Goal: Task Accomplishment & Management: Manage account settings

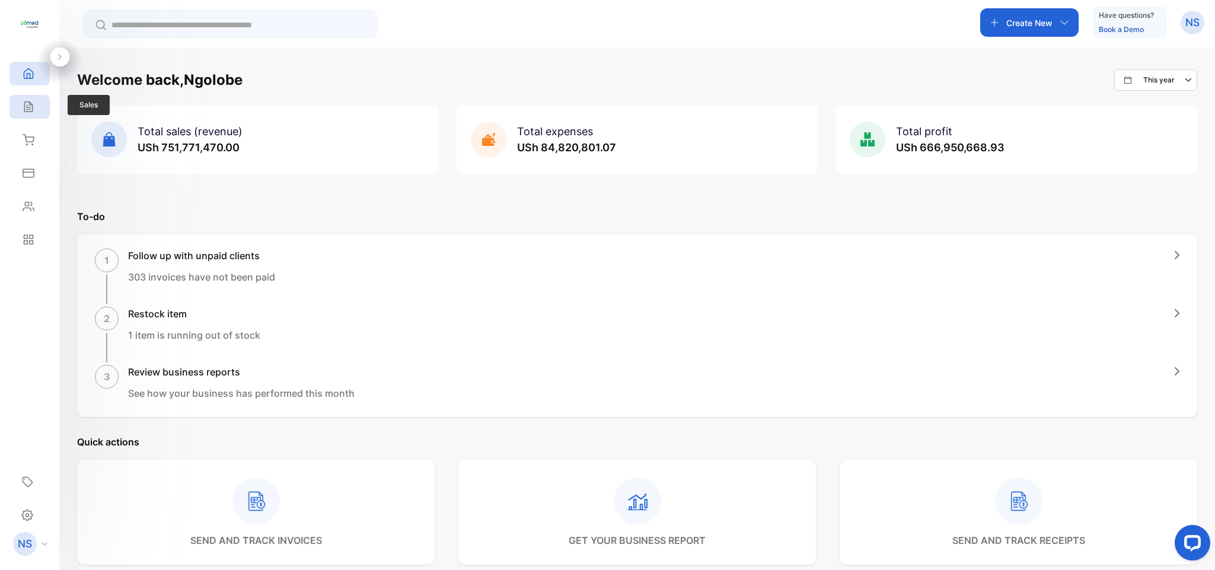
click at [28, 111] on icon at bounding box center [29, 107] width 12 height 12
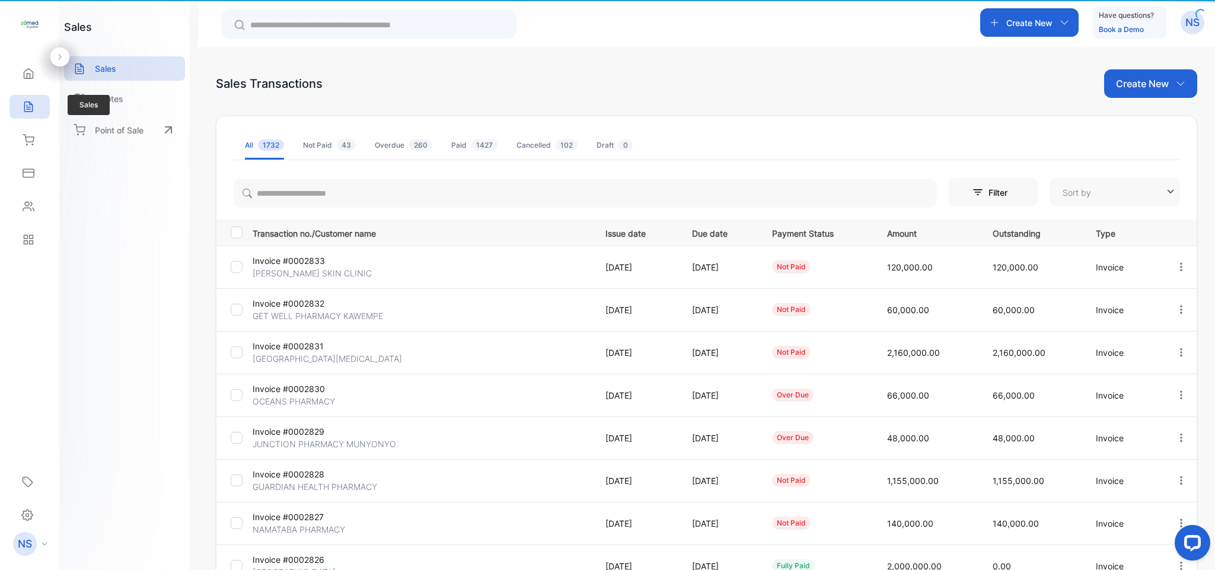
type input "**********"
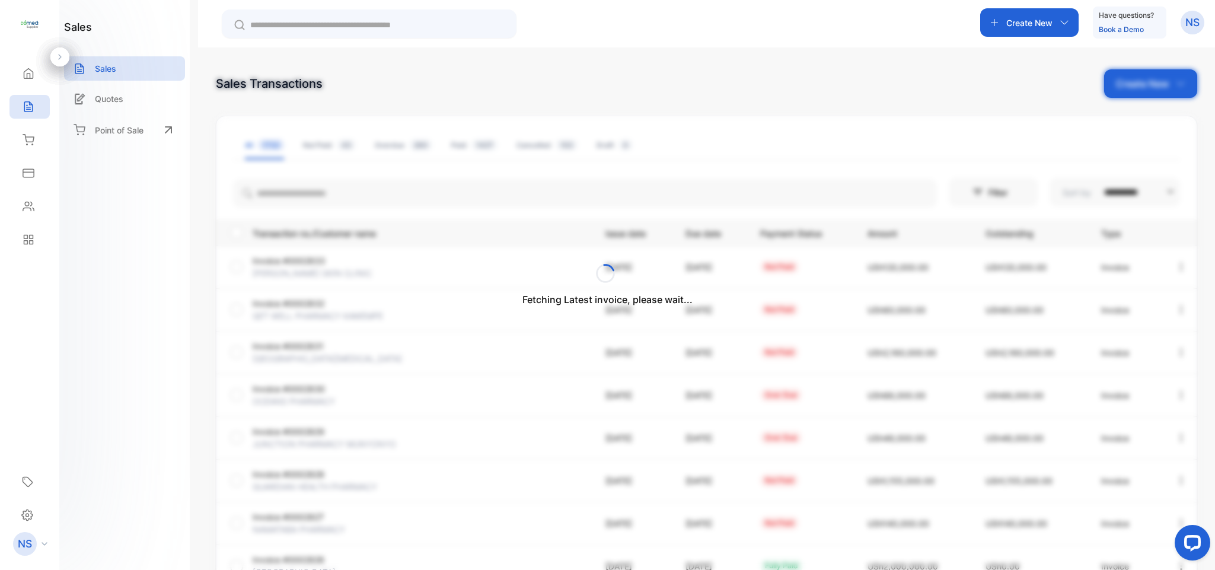
click at [1002, 96] on div "Fetching Latest invoice, please wait..." at bounding box center [607, 285] width 1215 height 570
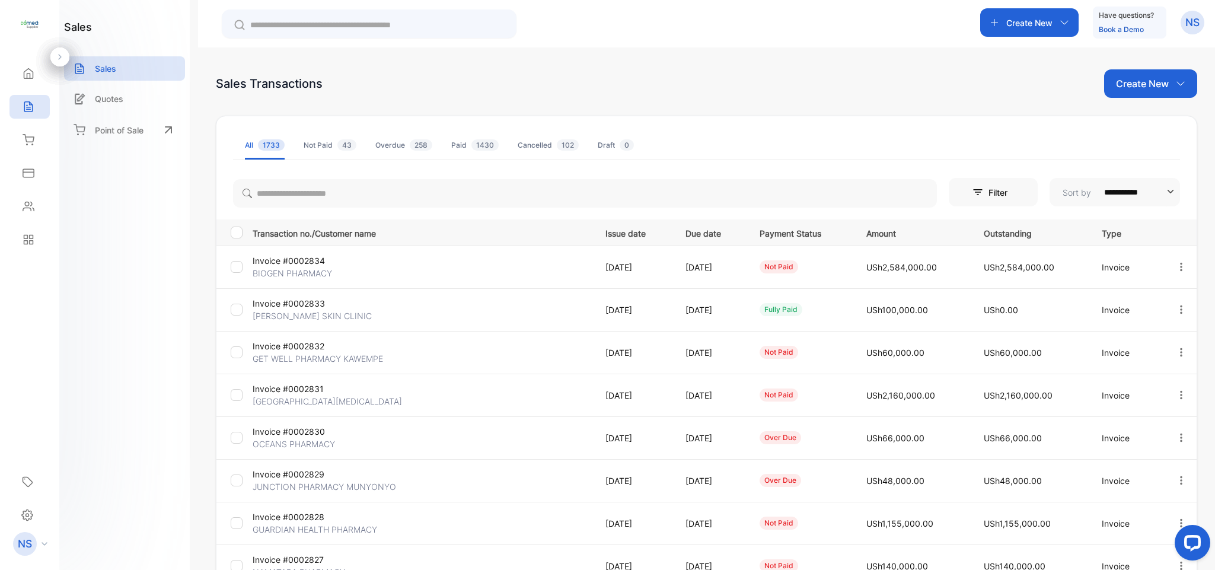
click at [1149, 86] on p "Create New" at bounding box center [1142, 83] width 53 height 14
click at [1134, 127] on div "Invoice" at bounding box center [1155, 123] width 83 height 24
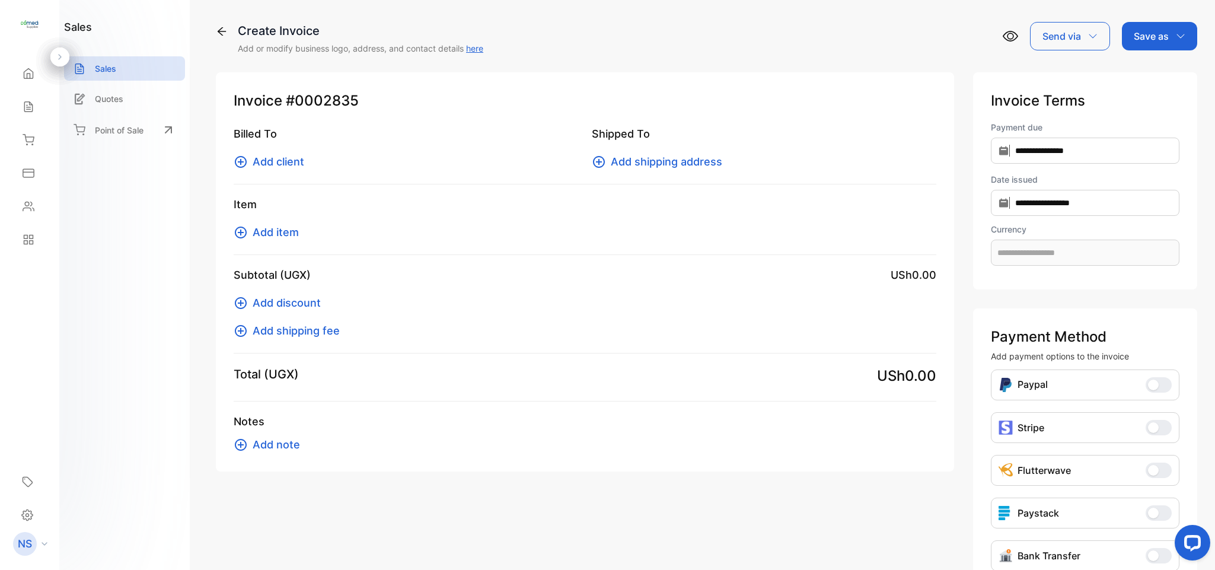
type input "**********"
click at [23, 137] on icon at bounding box center [29, 140] width 12 height 12
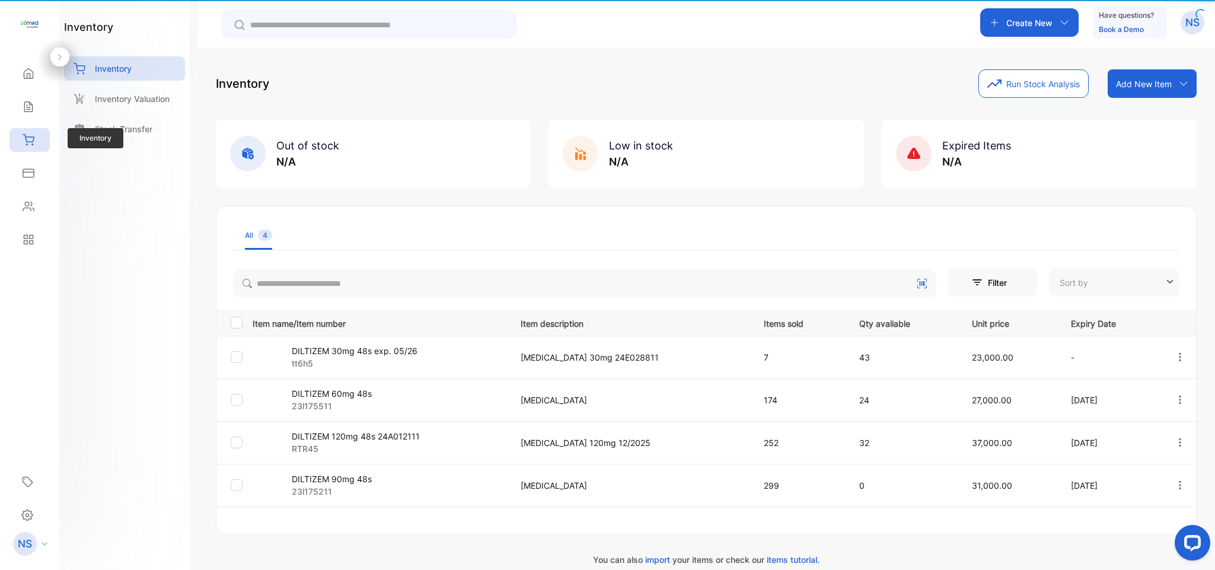
type input "**********"
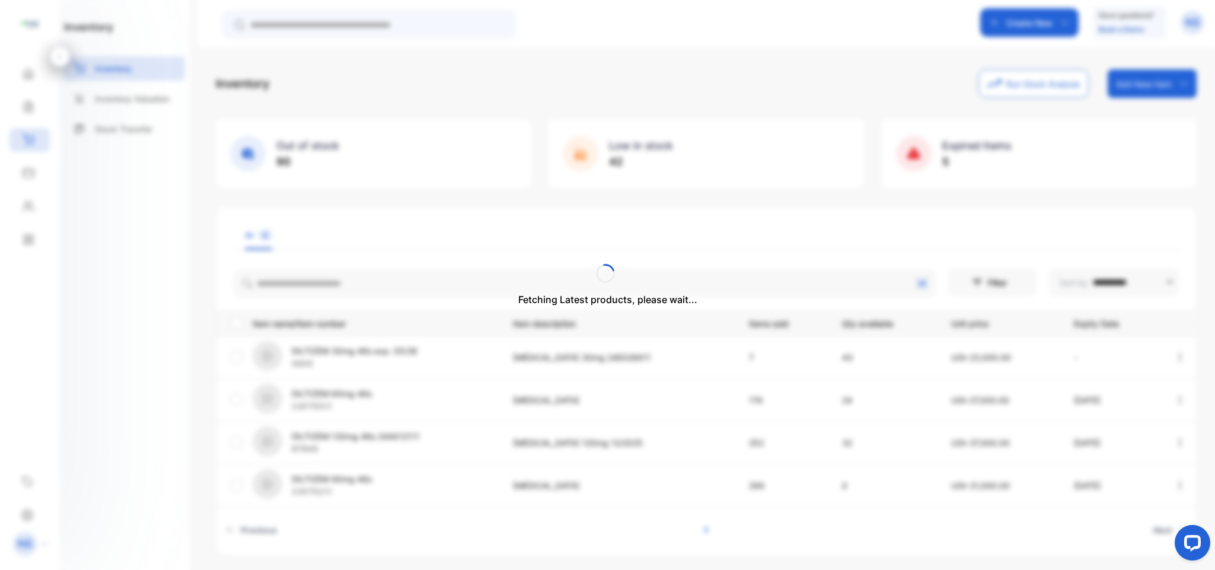
click at [1178, 90] on div "Fetching Latest products, please wait..." at bounding box center [607, 285] width 1215 height 570
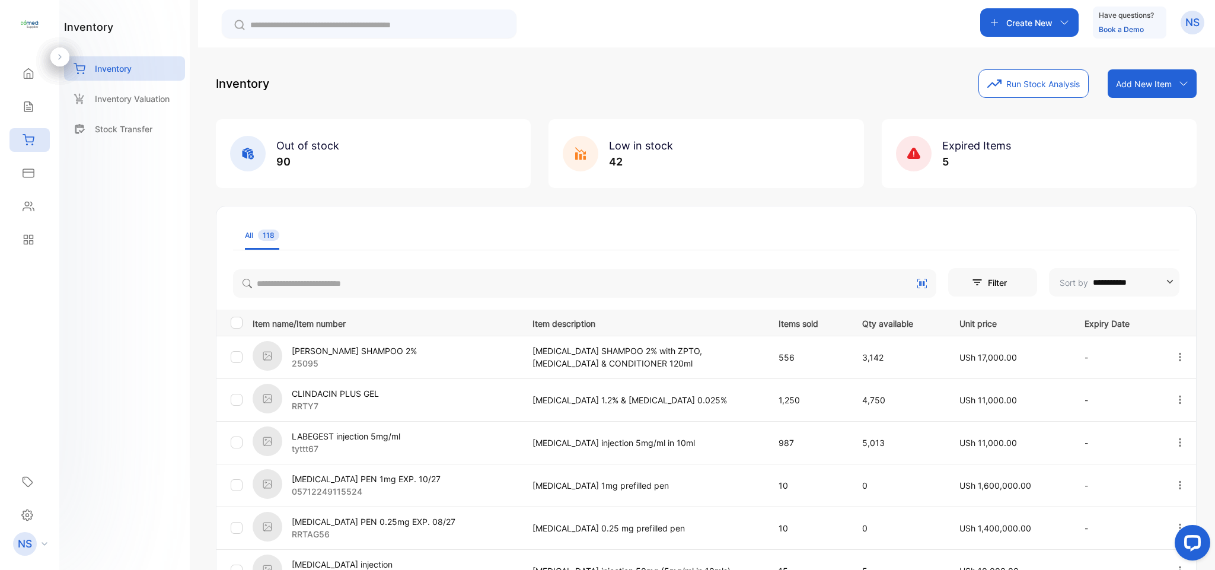
click at [1178, 90] on div "Add New Item" at bounding box center [1152, 83] width 89 height 28
click at [1161, 111] on div "Add item manually" at bounding box center [1153, 110] width 85 height 24
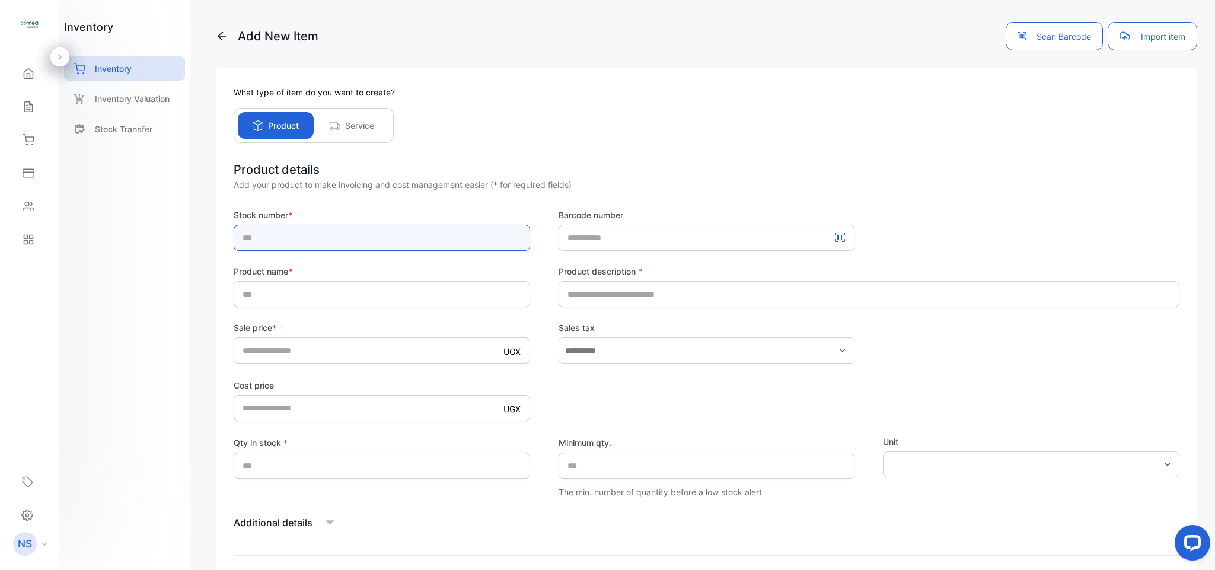
click at [363, 246] on input "text" at bounding box center [382, 238] width 297 height 26
type input "*"
type input "*****"
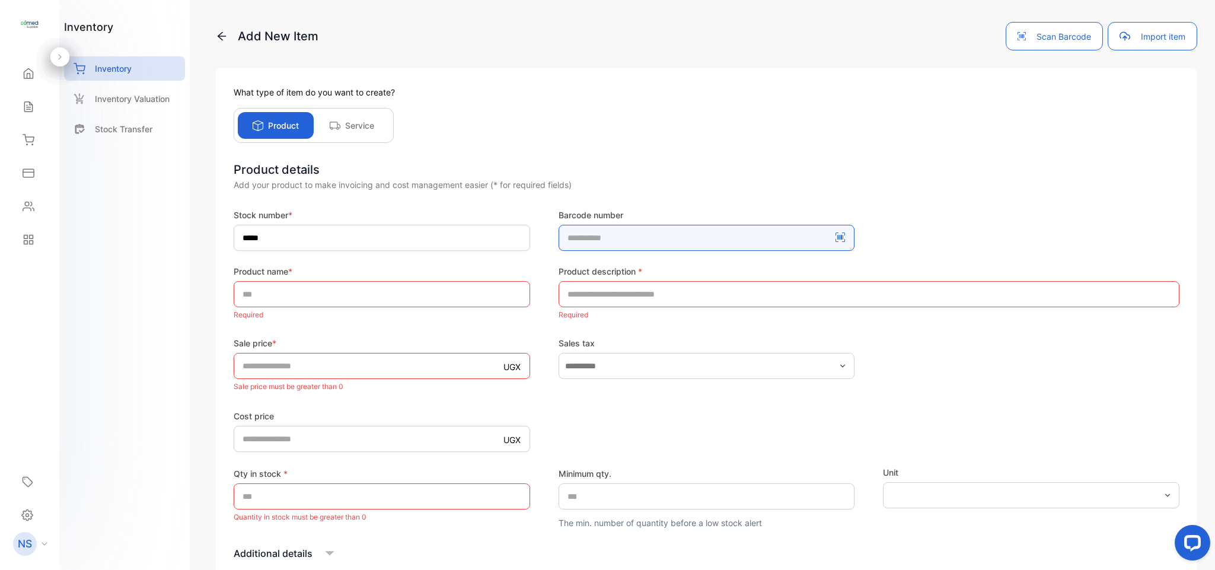
click at [614, 239] on number-inputBarcodeNumber "number" at bounding box center [707, 238] width 297 height 26
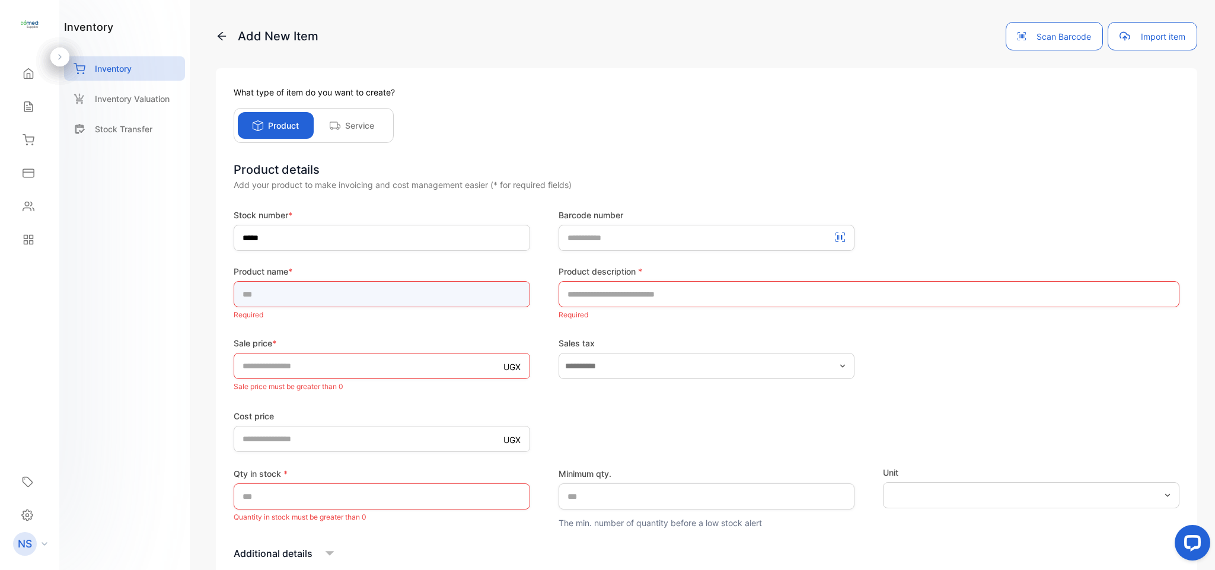
click at [349, 302] on input "text" at bounding box center [382, 294] width 297 height 26
type input "*"
type input "**********"
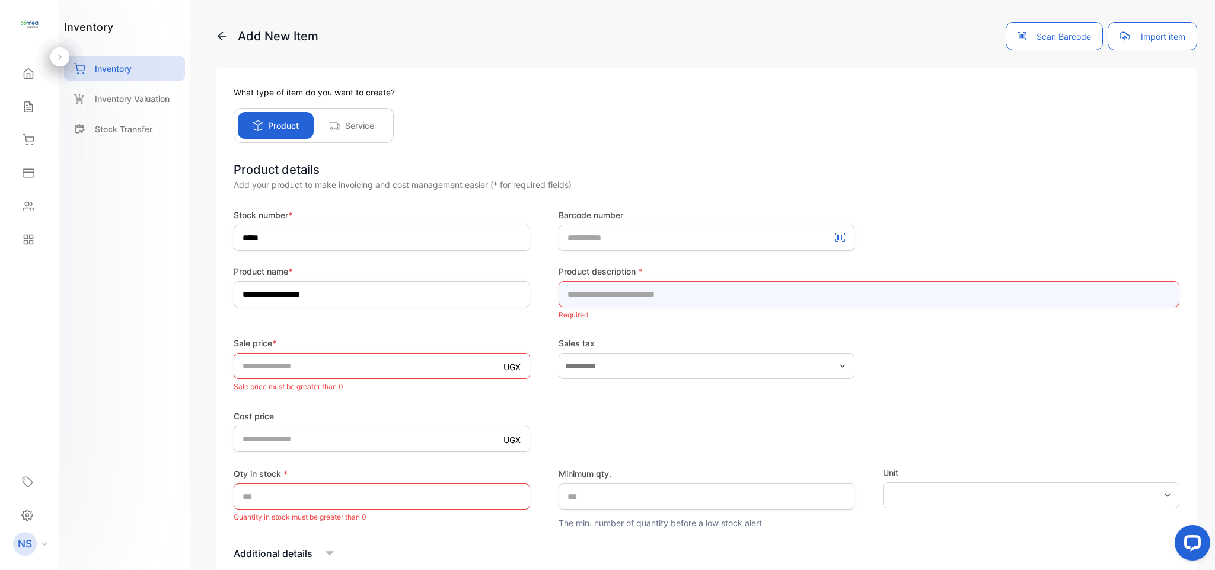
click at [591, 302] on input "text" at bounding box center [869, 294] width 621 height 26
type input "*********"
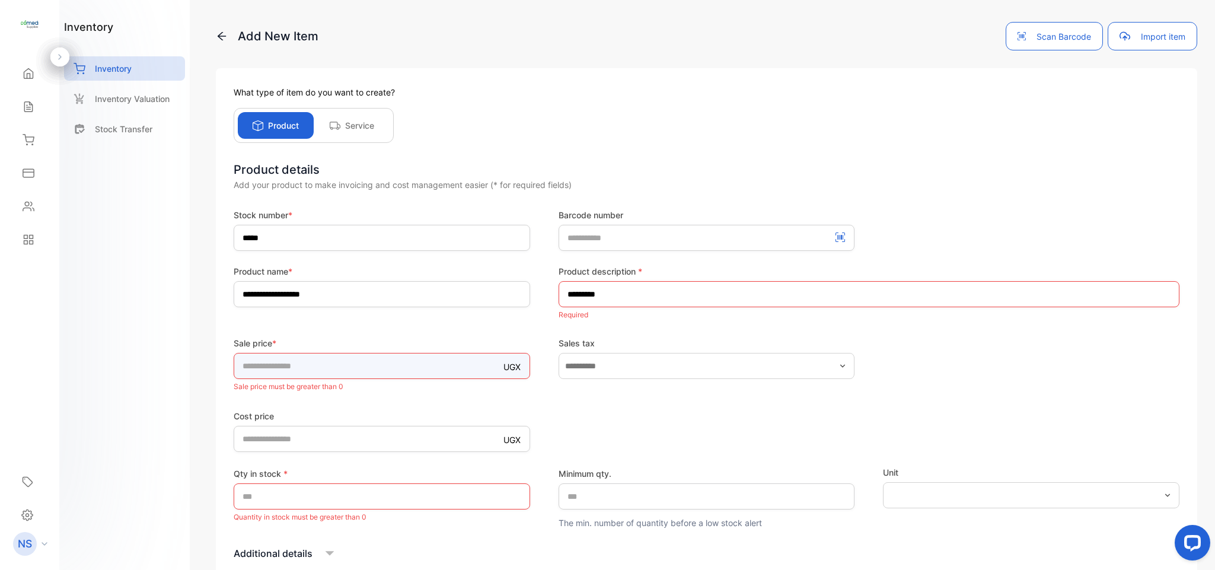
click at [360, 376] on div "Sale price * UGX * Sale price must be greater than 0" at bounding box center [382, 366] width 297 height 58
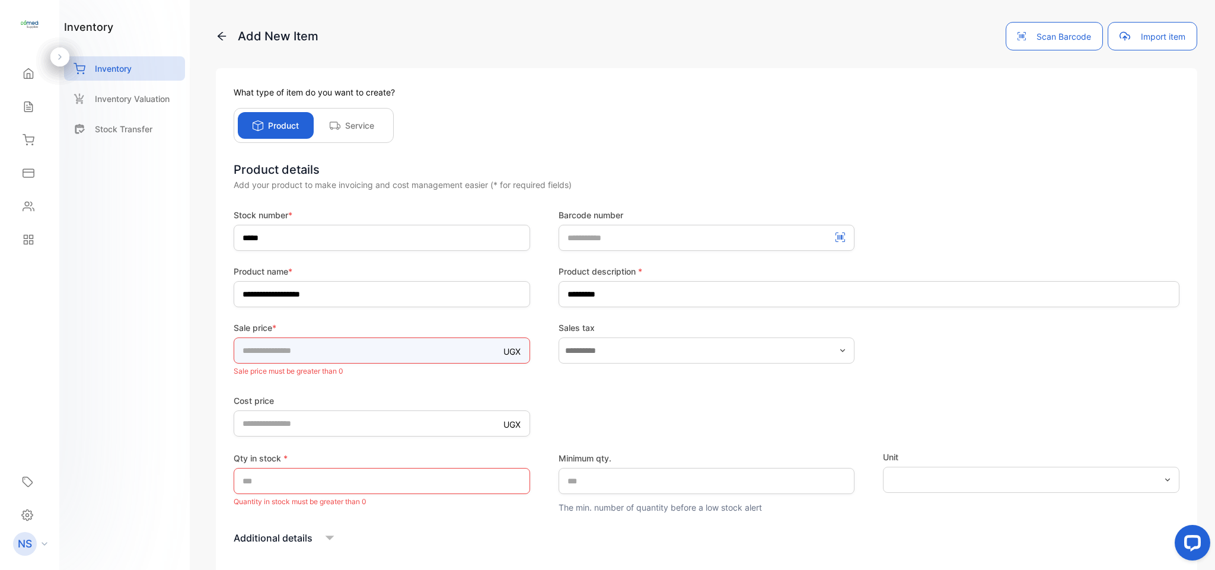
type input "*"
type input "*****"
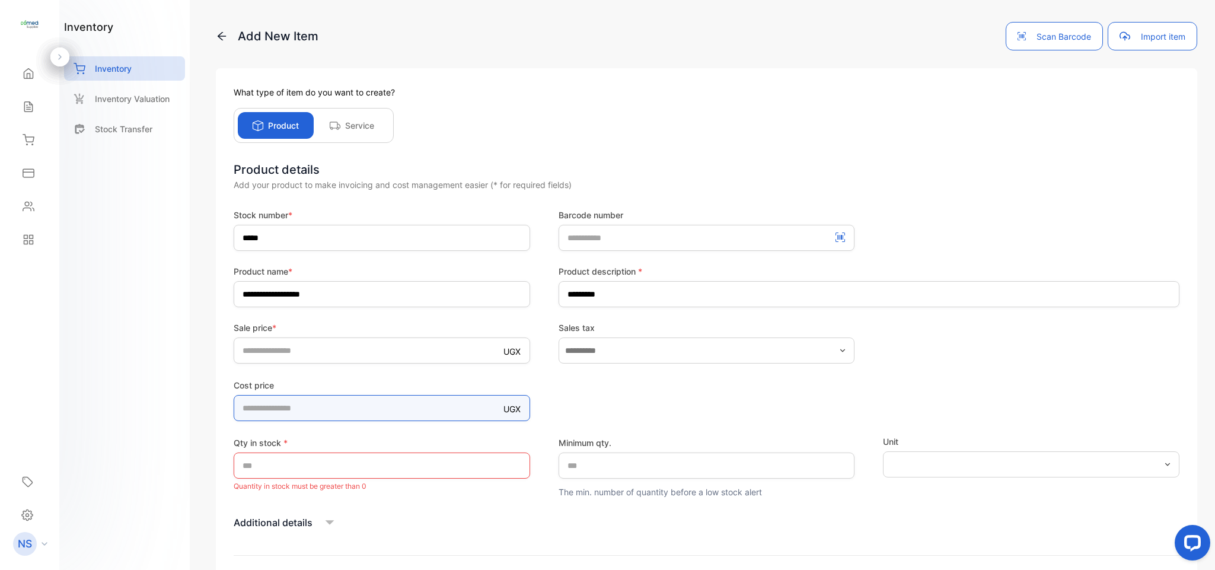
click at [260, 429] on form "**********" at bounding box center [707, 404] width 946 height 390
type price-inputcostofitem "*"
type price-inputcostofitem "*****"
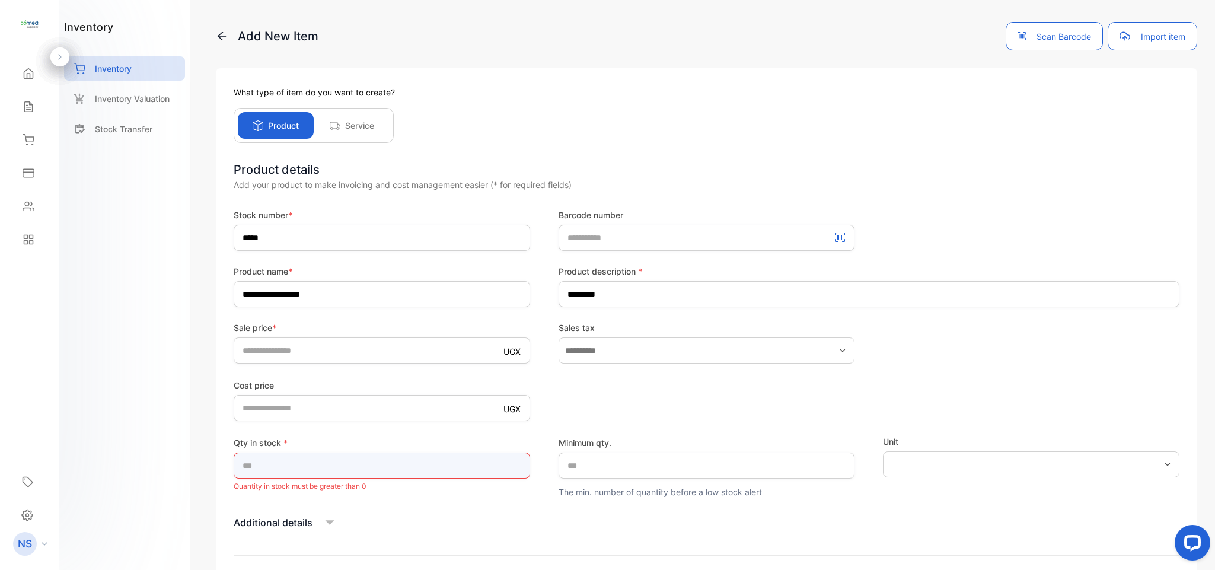
click at [254, 461] on input "*" at bounding box center [382, 465] width 297 height 26
type input "*"
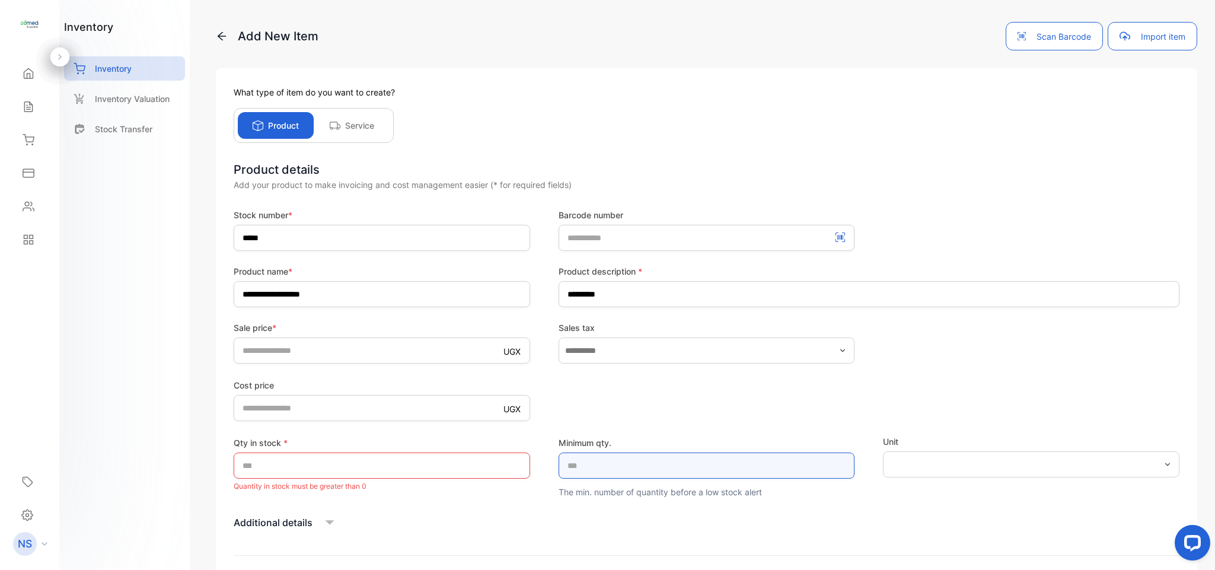
click at [579, 461] on qty\ "*" at bounding box center [707, 465] width 297 height 26
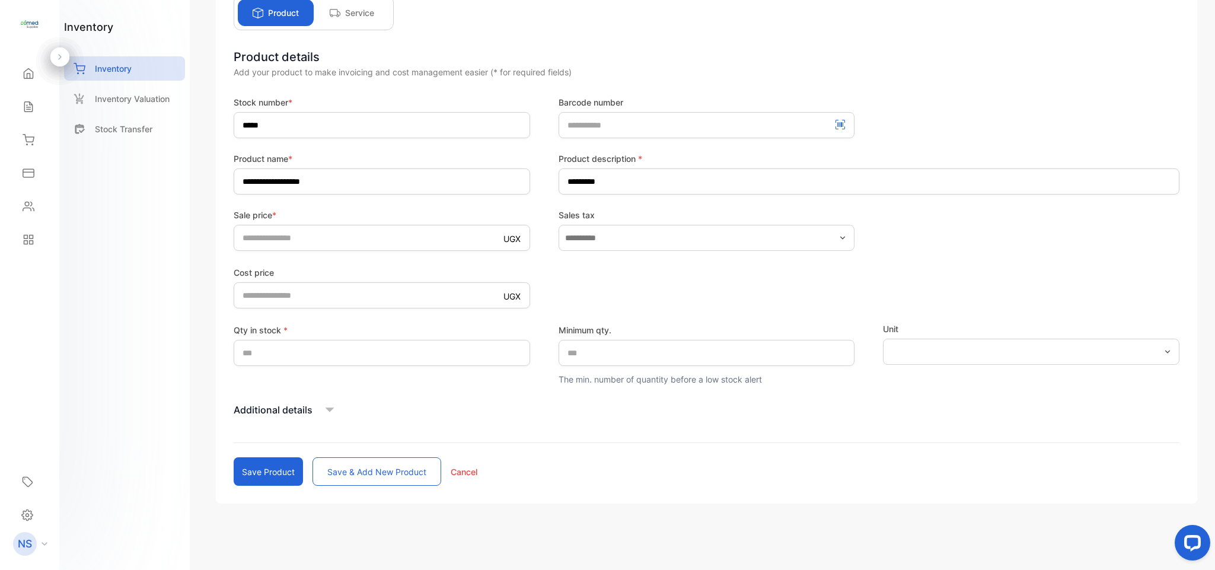
click at [274, 468] on button "Save product" at bounding box center [268, 471] width 69 height 28
type input "*"
type price-inputcostofitem "*"
type input "*"
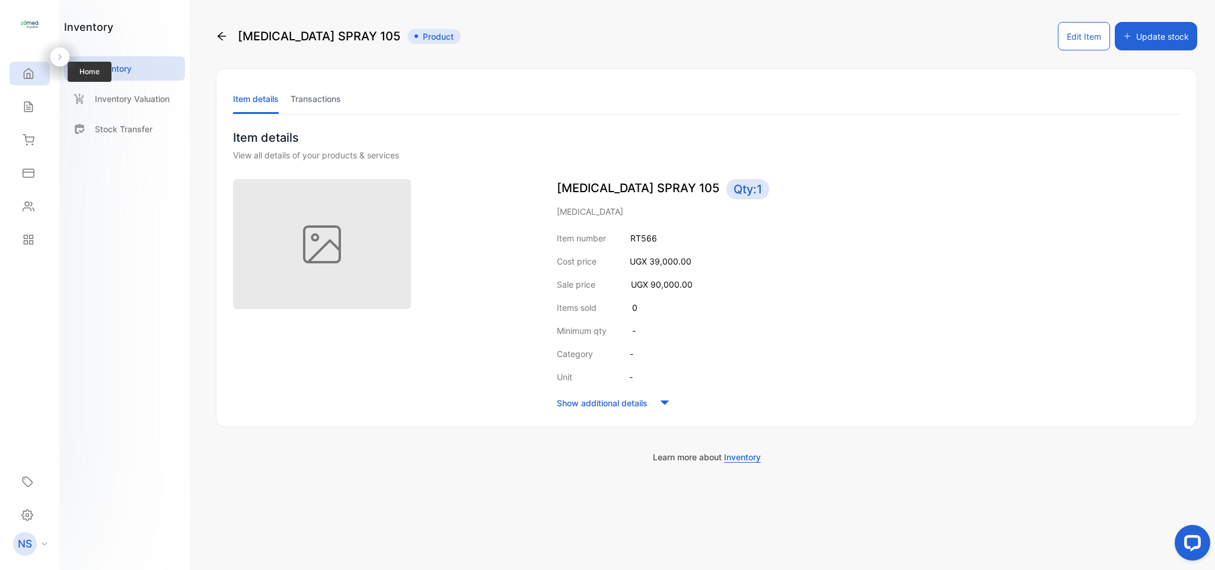
click at [42, 70] on div "Home" at bounding box center [29, 74] width 40 height 24
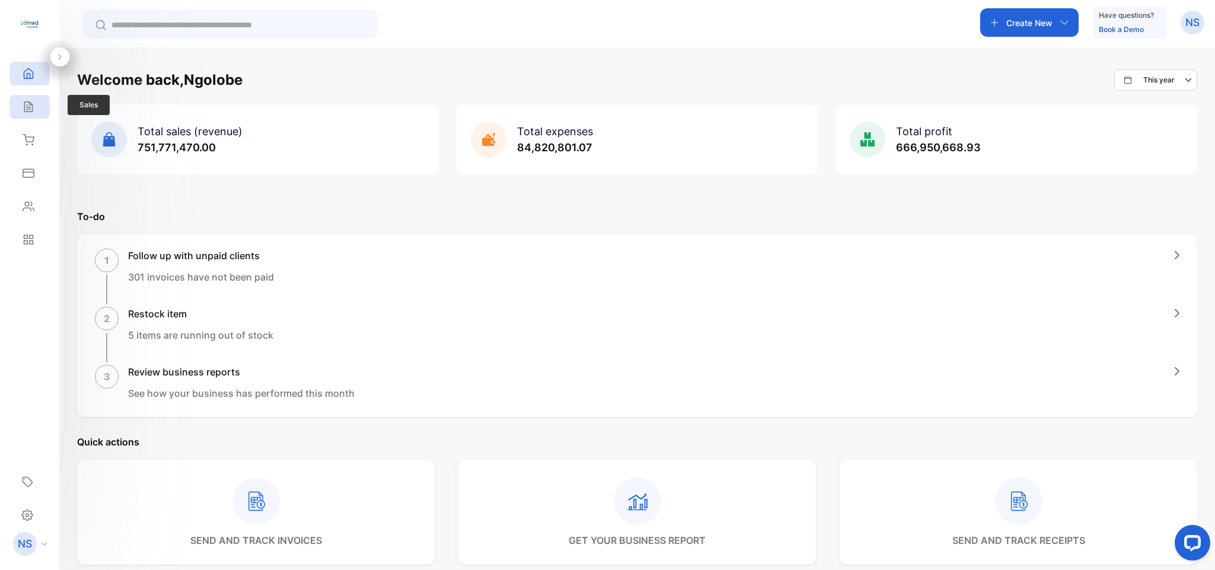
click at [27, 102] on icon at bounding box center [28, 107] width 8 height 10
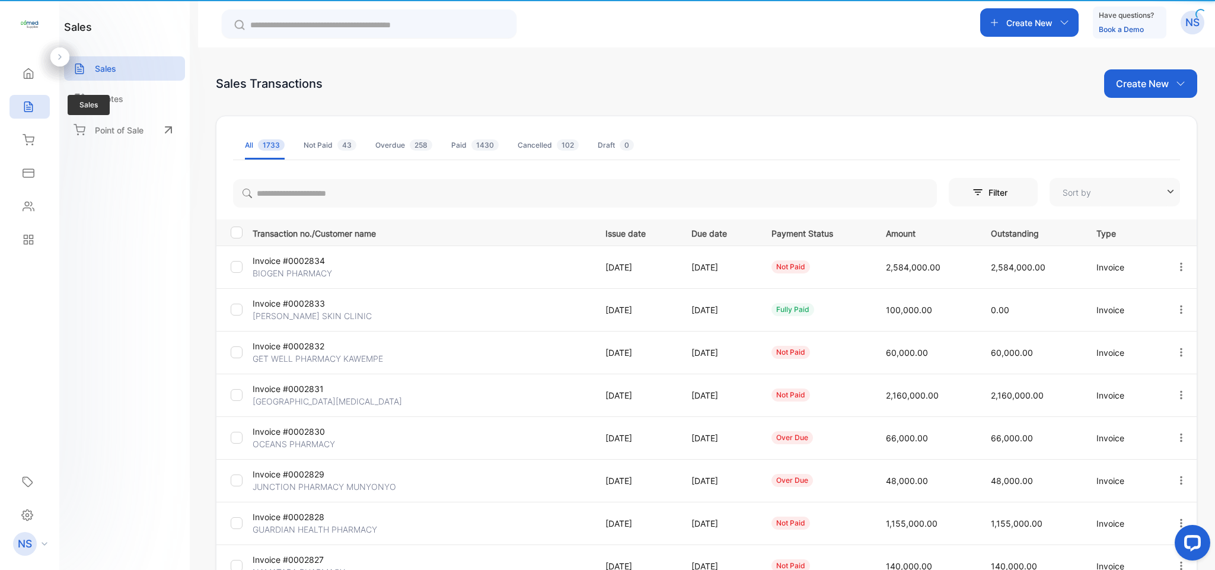
type input "**********"
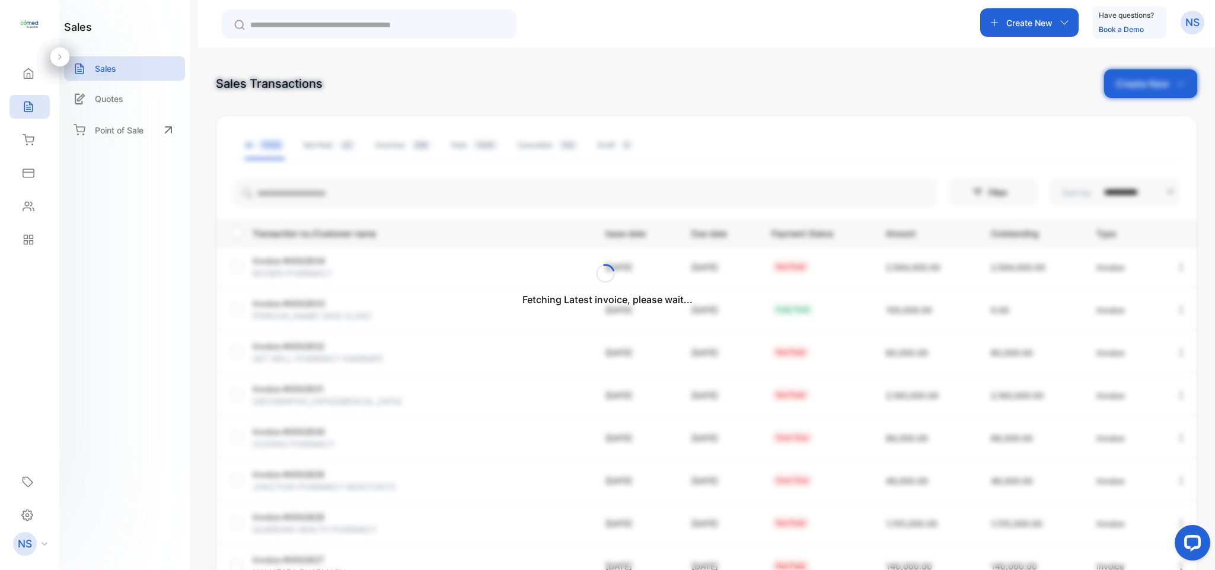
click at [345, 190] on div "Fetching Latest invoice, please wait..." at bounding box center [607, 285] width 1215 height 570
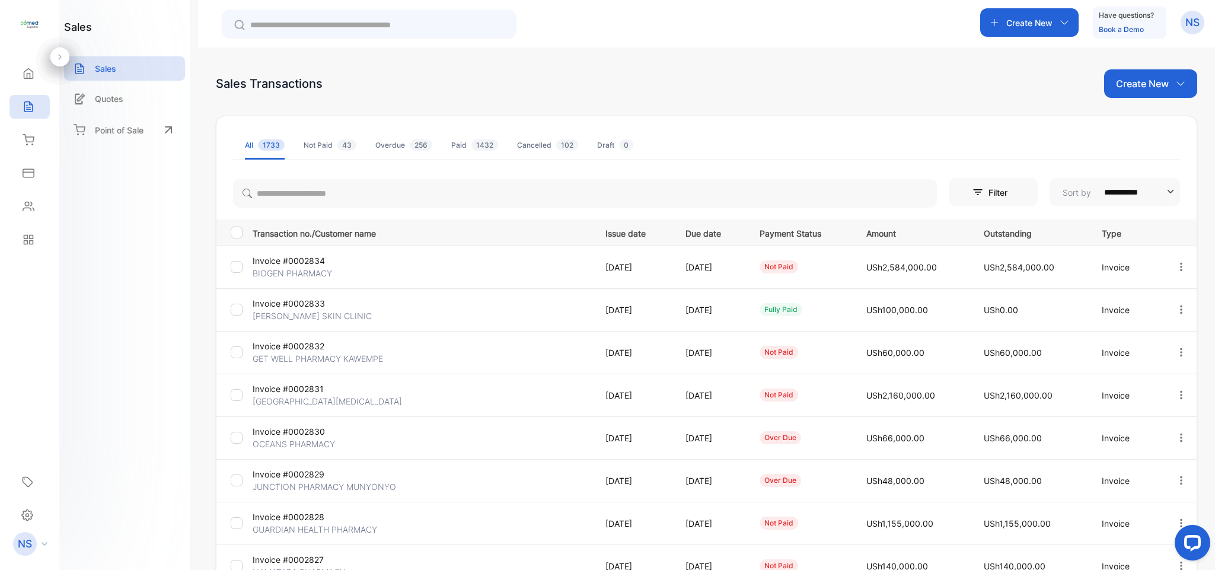
click at [1165, 85] on p "Create New" at bounding box center [1142, 83] width 53 height 14
click at [1133, 122] on div "Invoice" at bounding box center [1155, 123] width 83 height 24
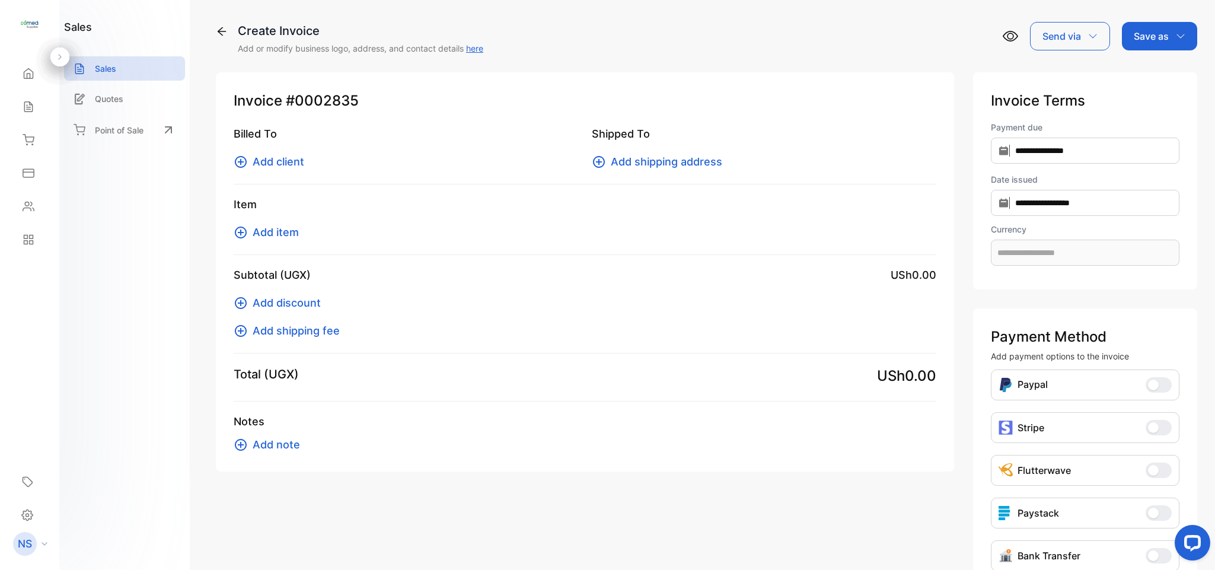
type input "**********"
click at [238, 164] on icon at bounding box center [241, 162] width 14 height 14
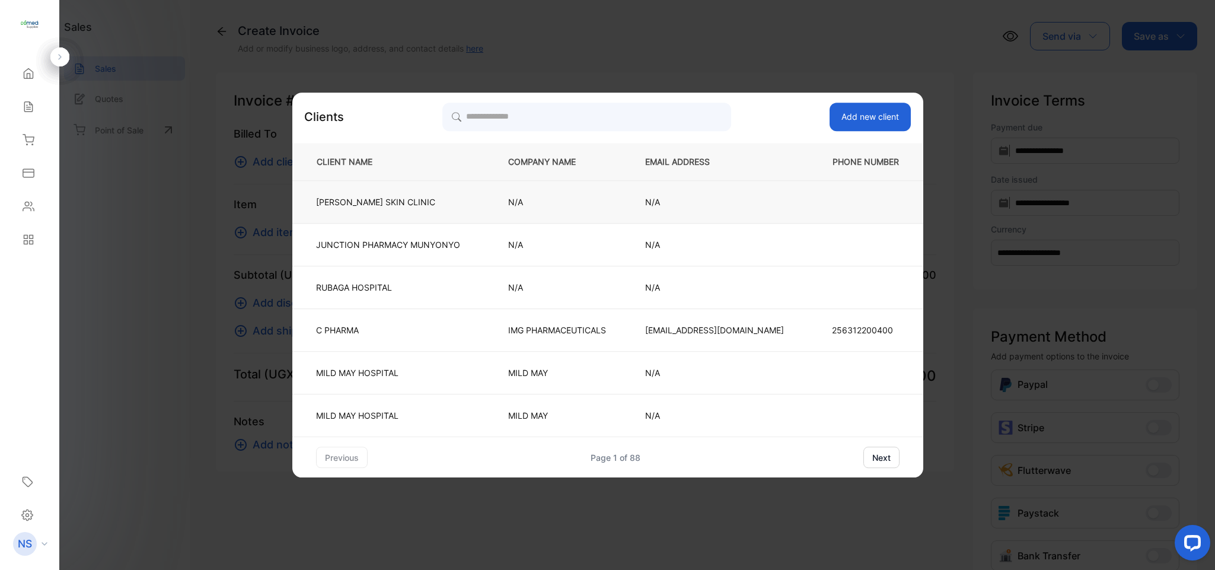
click at [415, 213] on td "[PERSON_NAME] SKIN CLINIC" at bounding box center [390, 202] width 196 height 43
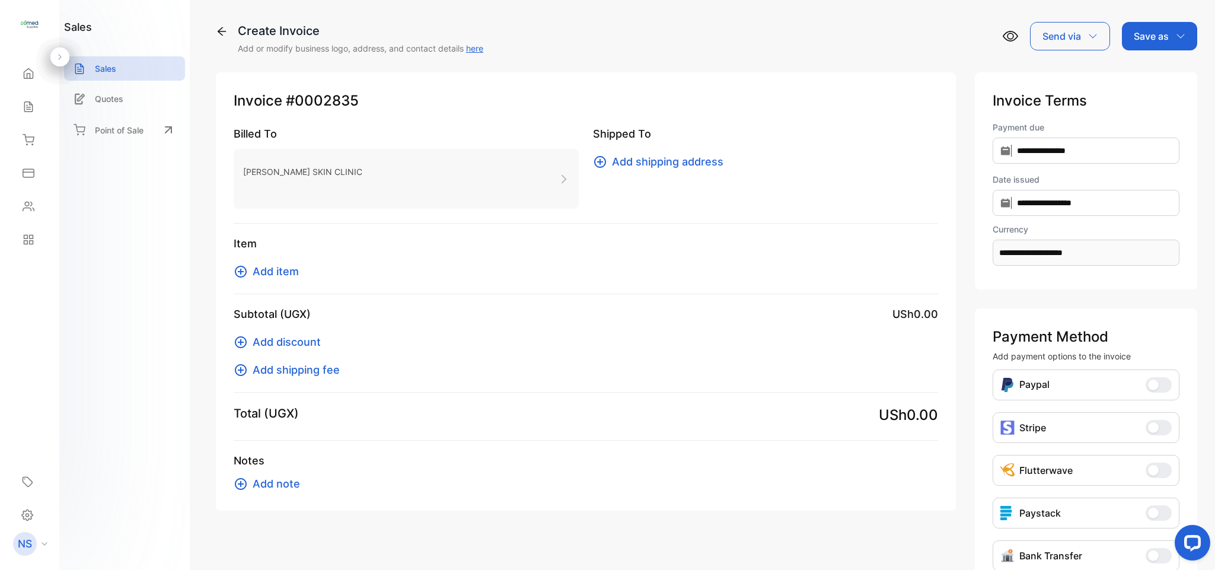
click at [241, 272] on icon at bounding box center [241, 272] width 12 height 12
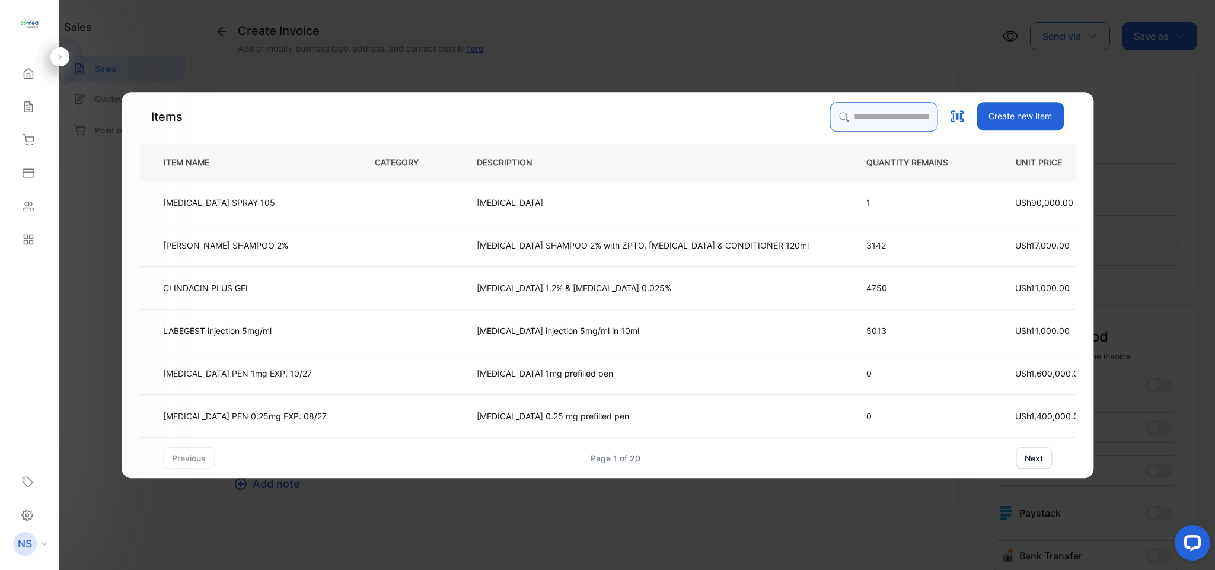
click at [852, 121] on input "search" at bounding box center [884, 117] width 108 height 30
click at [260, 207] on td "[MEDICAL_DATA] SPRAY 105" at bounding box center [247, 202] width 216 height 43
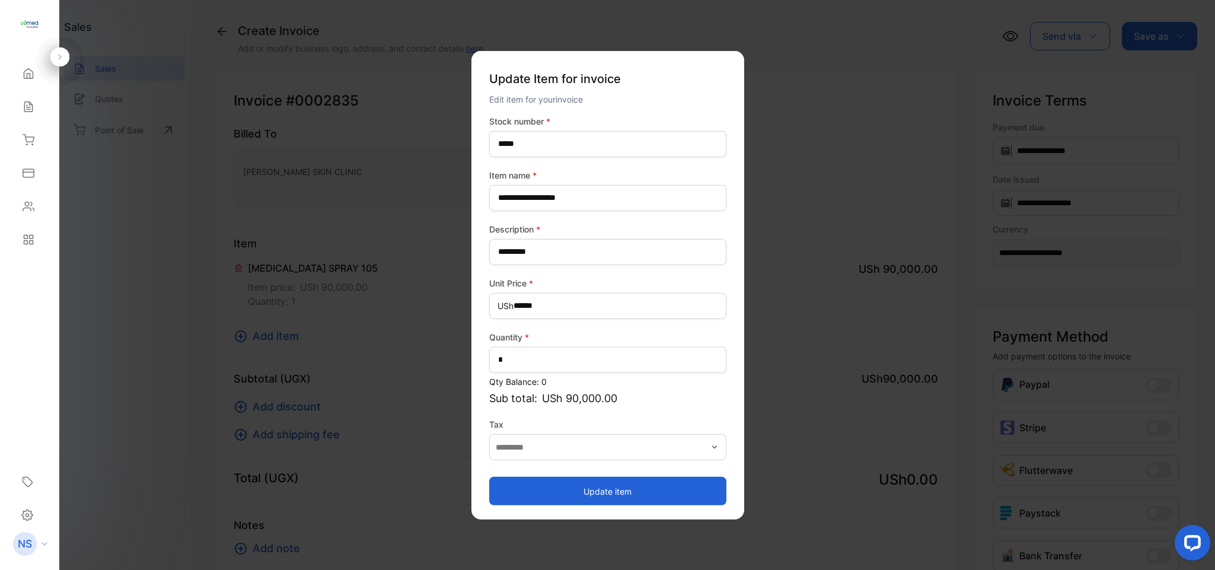
click at [587, 493] on button "Update item" at bounding box center [607, 491] width 237 height 28
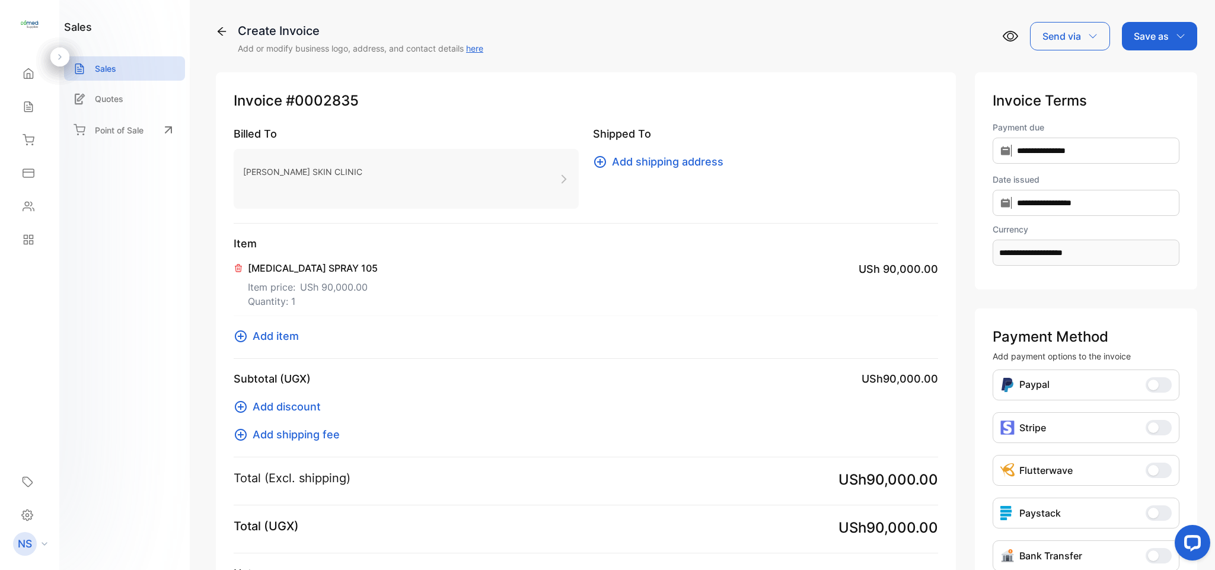
click at [1153, 38] on p "Save as" at bounding box center [1151, 36] width 35 height 14
click at [1143, 80] on div "Invoice" at bounding box center [1157, 75] width 68 height 24
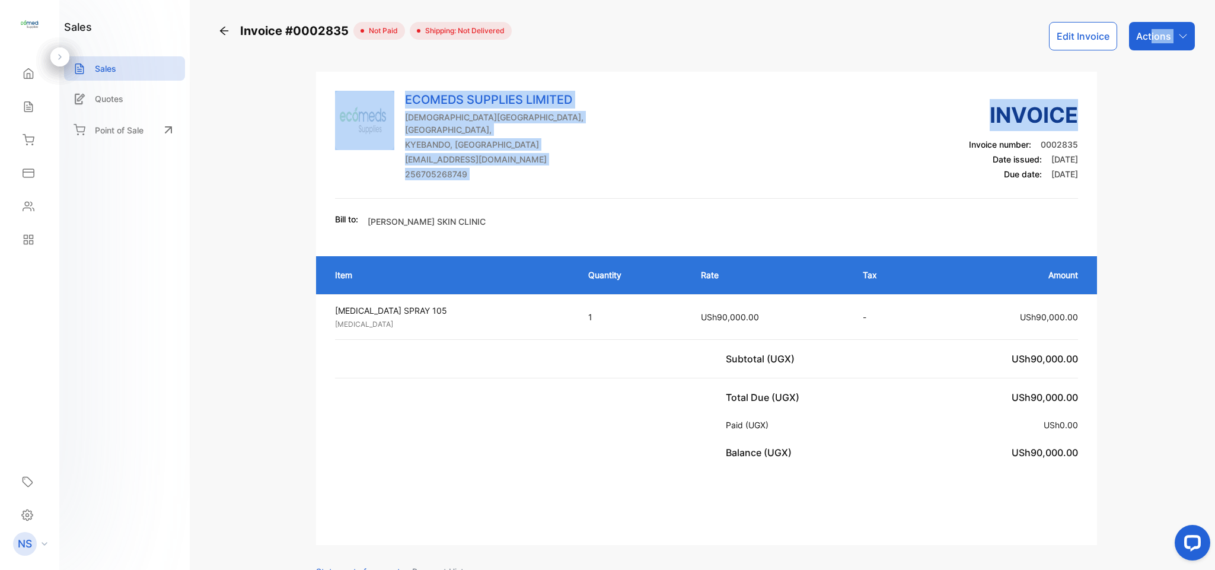
drag, startPoint x: 1150, startPoint y: 55, endPoint x: 1149, endPoint y: 45, distance: 10.1
click at [1149, 45] on div "Invoice #0002835 not paid Shipping: Not Delivered Edit Invoice Actions ECOMEDS …" at bounding box center [706, 446] width 981 height 848
click at [1149, 45] on div "Actions" at bounding box center [1162, 36] width 66 height 28
click at [1126, 295] on div "Print Invoice" at bounding box center [1135, 300] width 117 height 24
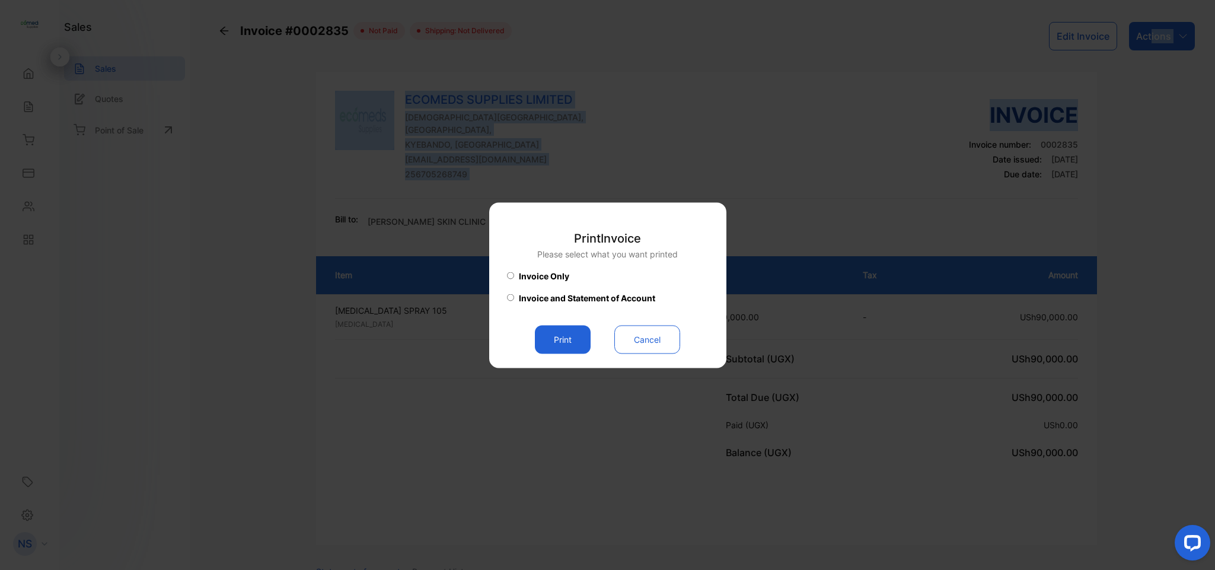
click at [584, 342] on button "Print" at bounding box center [563, 339] width 56 height 28
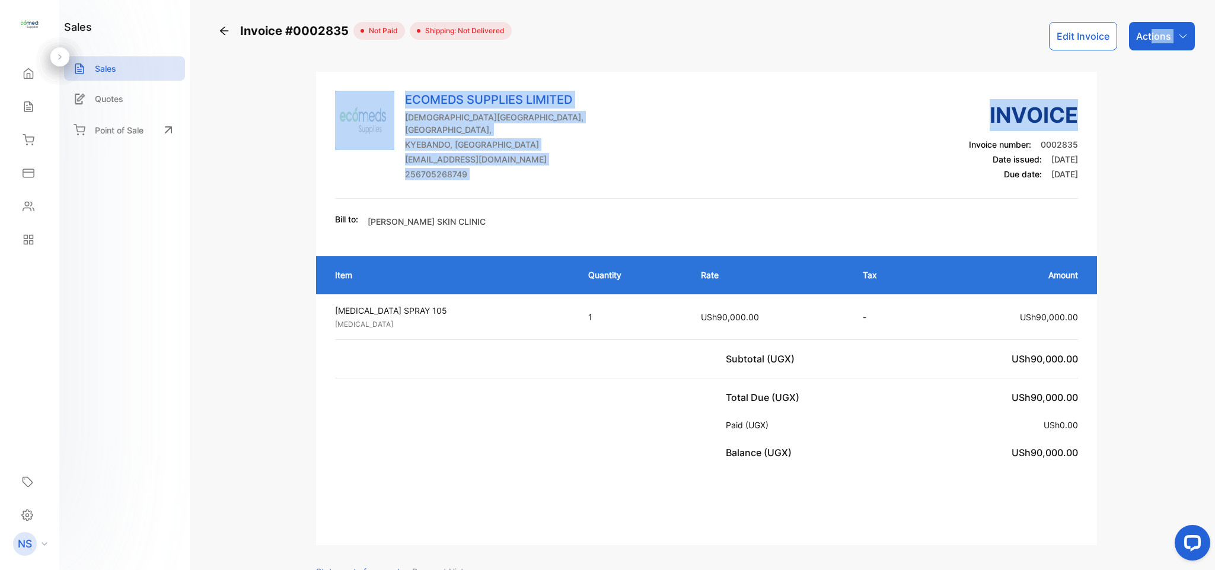
click at [208, 134] on div "Invoice #0002835 not paid Shipping: Not Delivered Edit Invoice Actions ECOMEDS …" at bounding box center [706, 285] width 1017 height 570
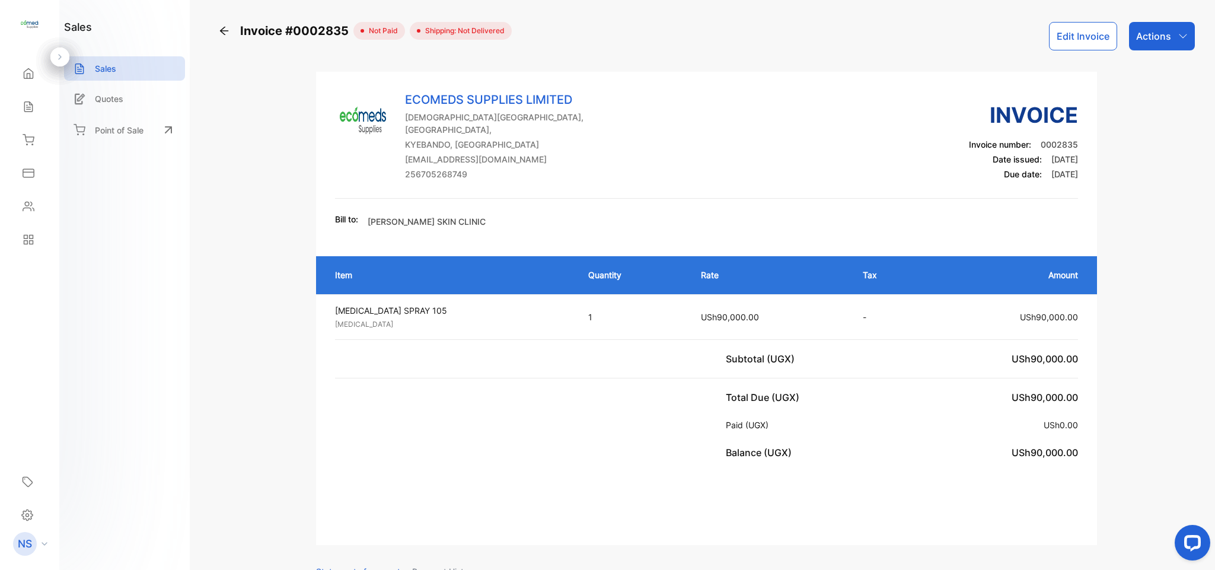
drag, startPoint x: 950, startPoint y: 110, endPoint x: 947, endPoint y: 102, distance: 8.8
click at [947, 102] on div "ECOMEDS SUPPLIES LIMITED [GEOGRAPHIC_DATA], [GEOGRAPHIC_DATA], [GEOGRAPHIC_DATA…" at bounding box center [707, 145] width 744 height 108
click at [1173, 36] on div "Actions" at bounding box center [1162, 36] width 66 height 28
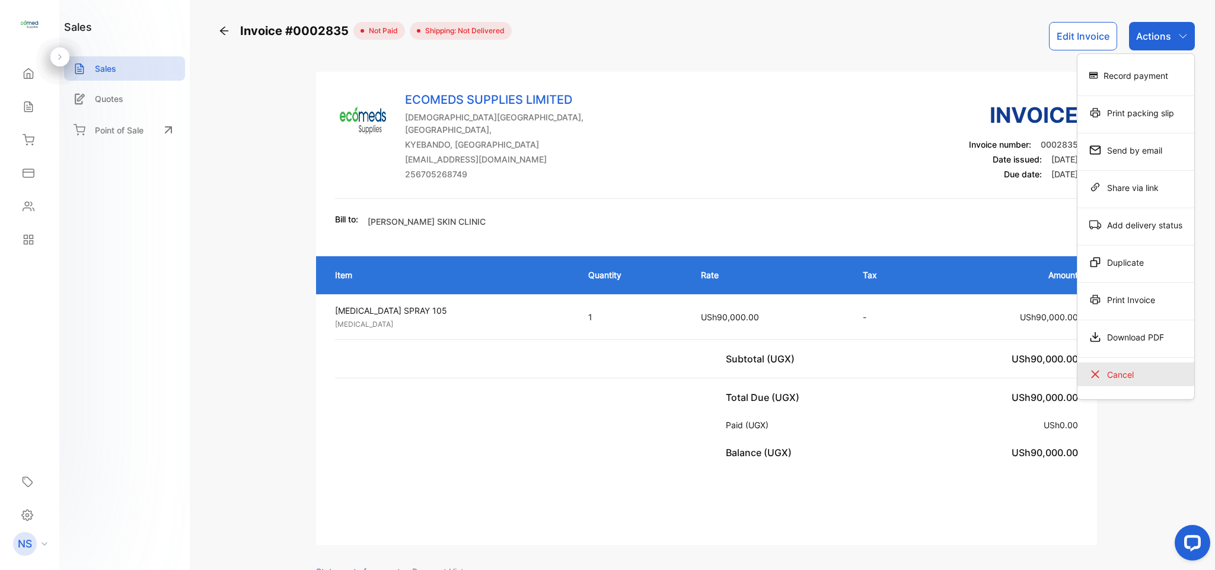
click at [1098, 375] on div "Cancel" at bounding box center [1135, 374] width 117 height 24
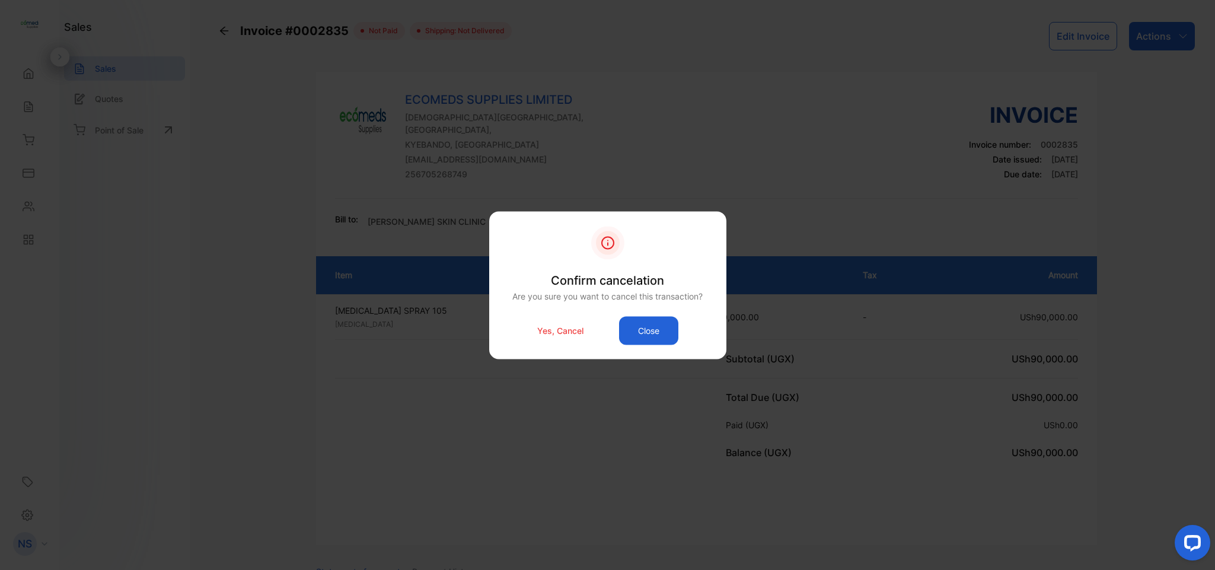
click at [568, 318] on div "Yes, Cancel Close" at bounding box center [608, 330] width 202 height 28
click at [563, 324] on p "Yes, Cancel" at bounding box center [560, 330] width 46 height 12
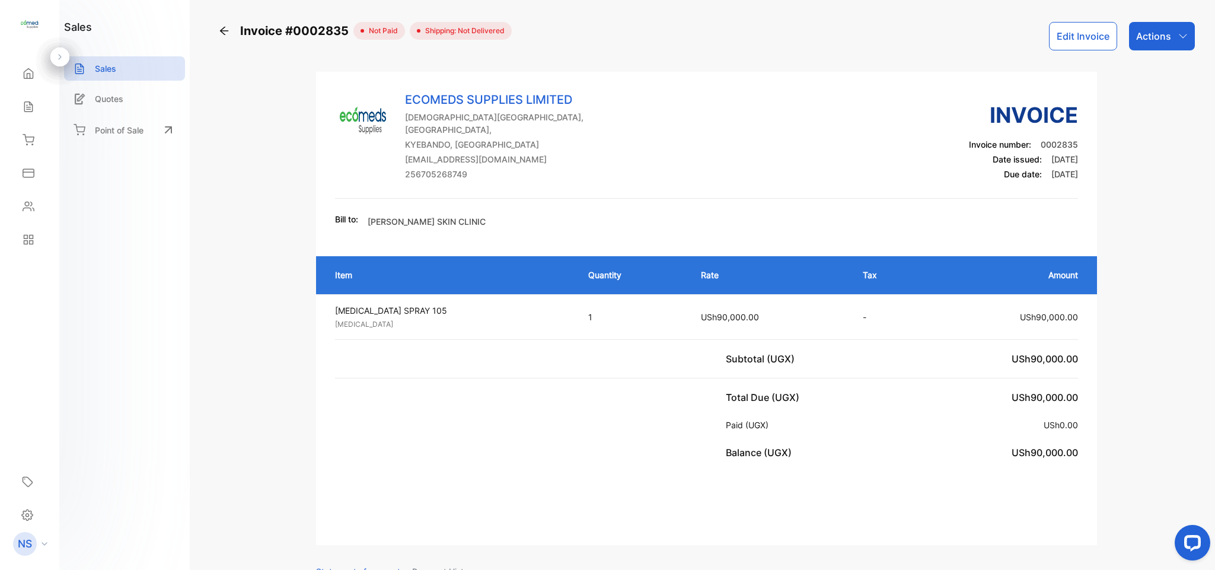
click at [206, 96] on div "Invoice #0002835 not paid Shipping: Not Delivered Edit Invoice Actions ECOMEDS …" at bounding box center [706, 285] width 1017 height 570
click at [1178, 36] on icon "button" at bounding box center [1182, 35] width 9 height 9
click at [117, 59] on div "Sales" at bounding box center [124, 68] width 121 height 24
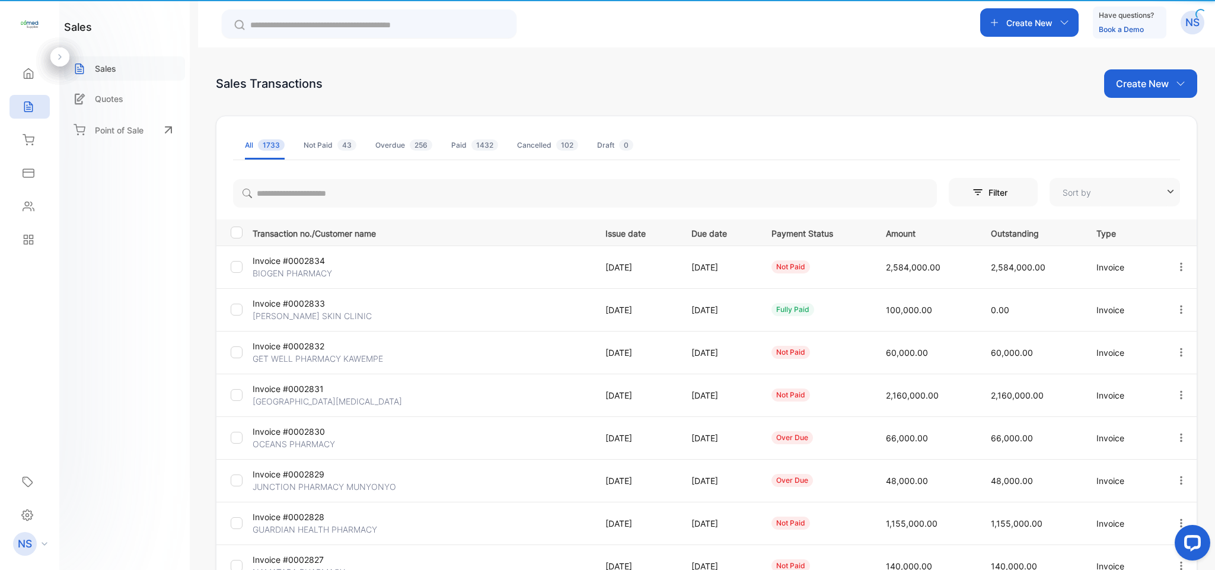
type input "**********"
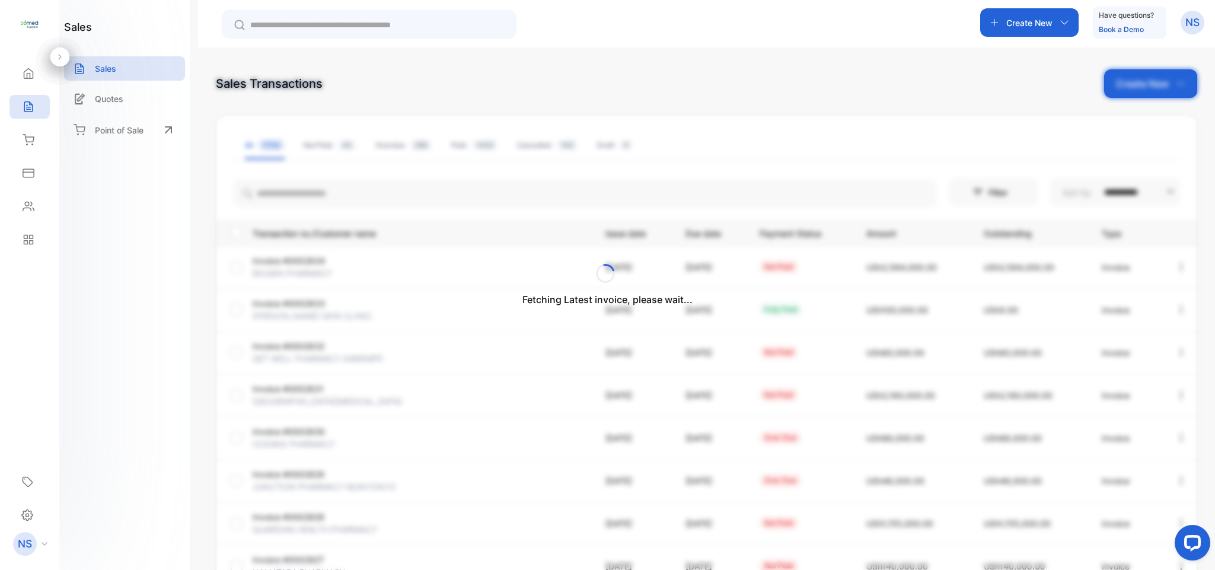
drag, startPoint x: 296, startPoint y: 209, endPoint x: 296, endPoint y: 201, distance: 7.7
click at [296, 201] on div "Fetching Latest invoice, please wait..." at bounding box center [607, 285] width 1215 height 570
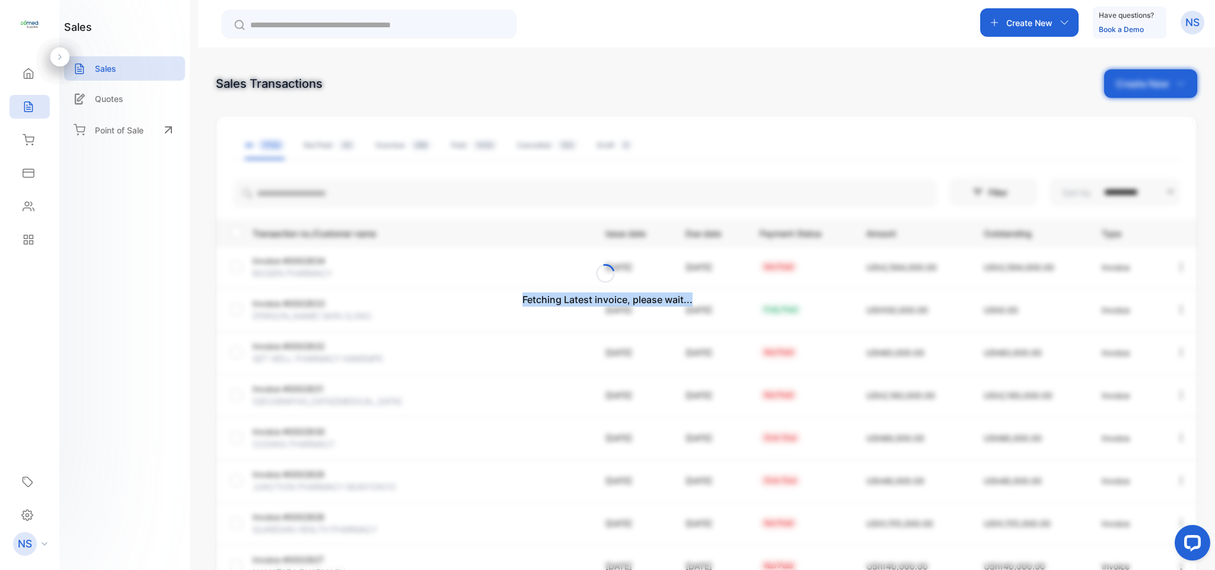
click at [296, 201] on div "Fetching Latest invoice, please wait..." at bounding box center [607, 285] width 1215 height 570
click at [292, 195] on div "Fetching Latest invoice, please wait..." at bounding box center [607, 285] width 1215 height 570
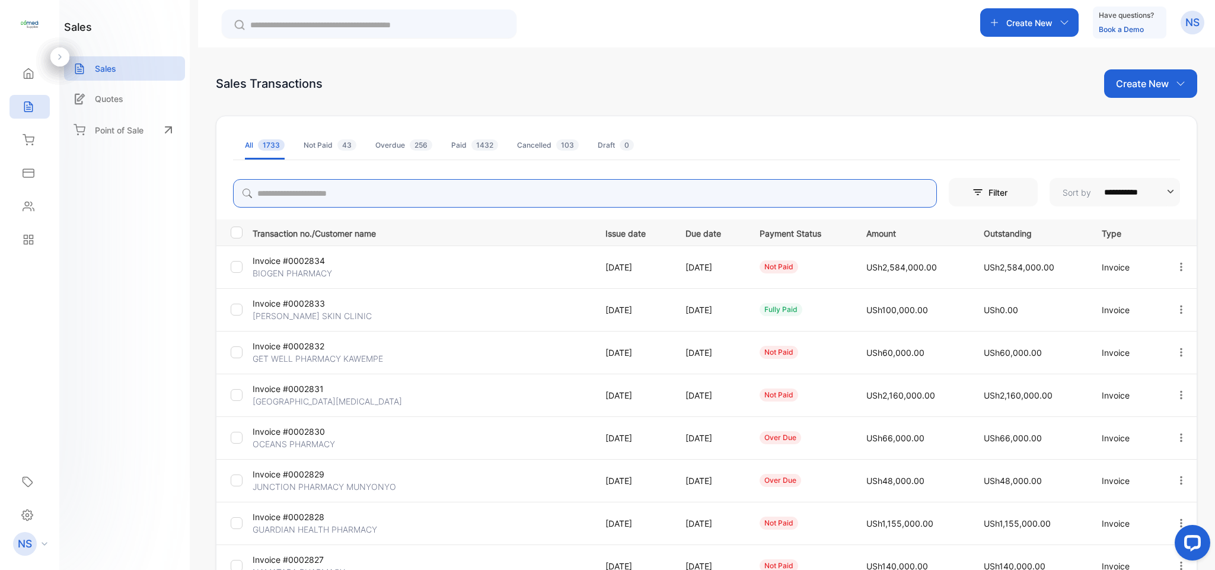
click at [292, 192] on input "search" at bounding box center [585, 193] width 704 height 28
click at [488, 189] on input "search" at bounding box center [585, 193] width 704 height 28
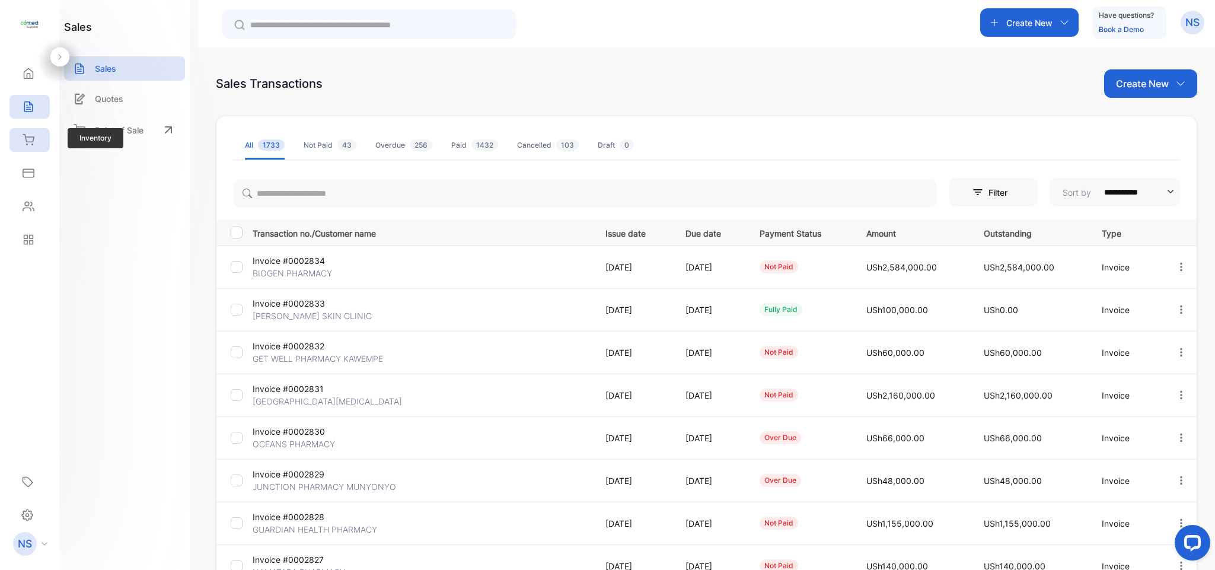
click at [20, 141] on div "Inventory" at bounding box center [26, 140] width 15 height 12
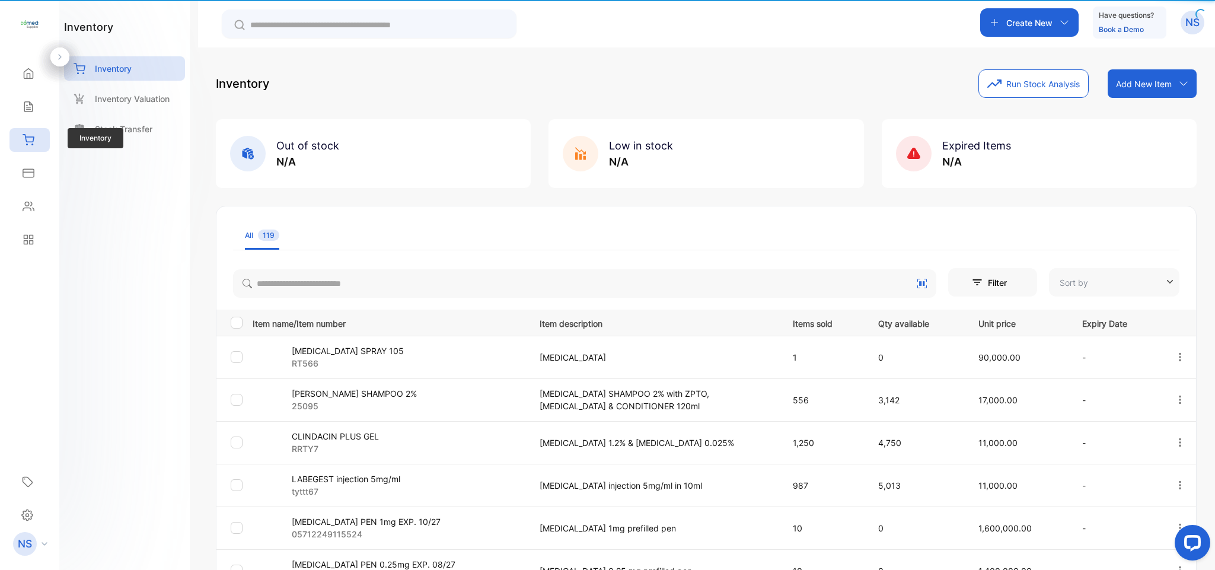
type input "**********"
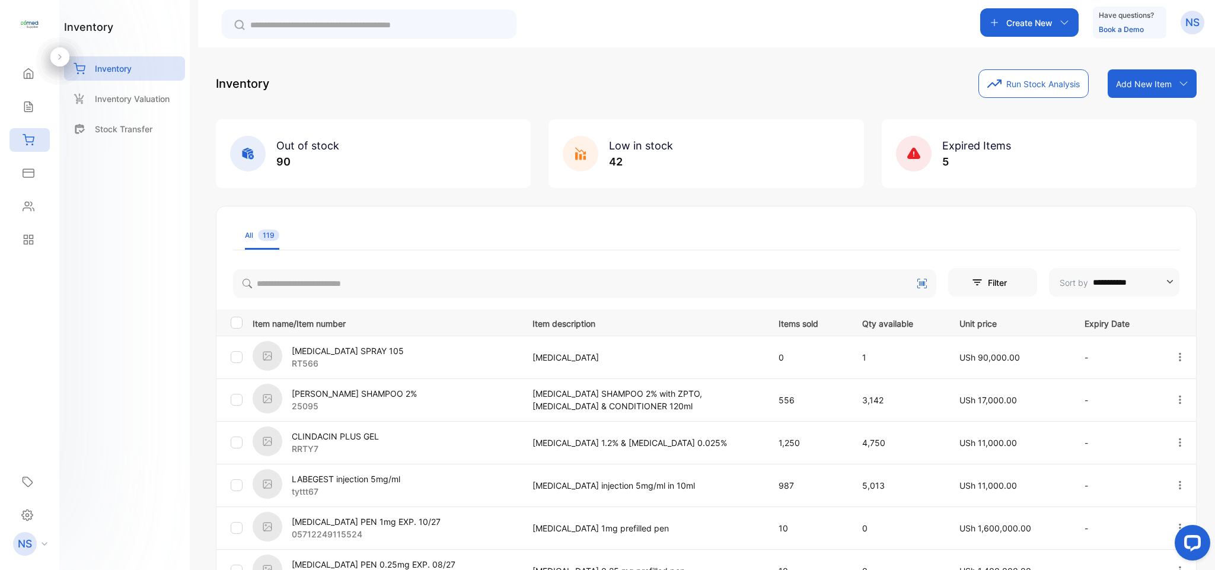
click at [1178, 354] on icon "button" at bounding box center [1180, 357] width 11 height 11
click at [1128, 451] on div "Delete" at bounding box center [1155, 459] width 95 height 24
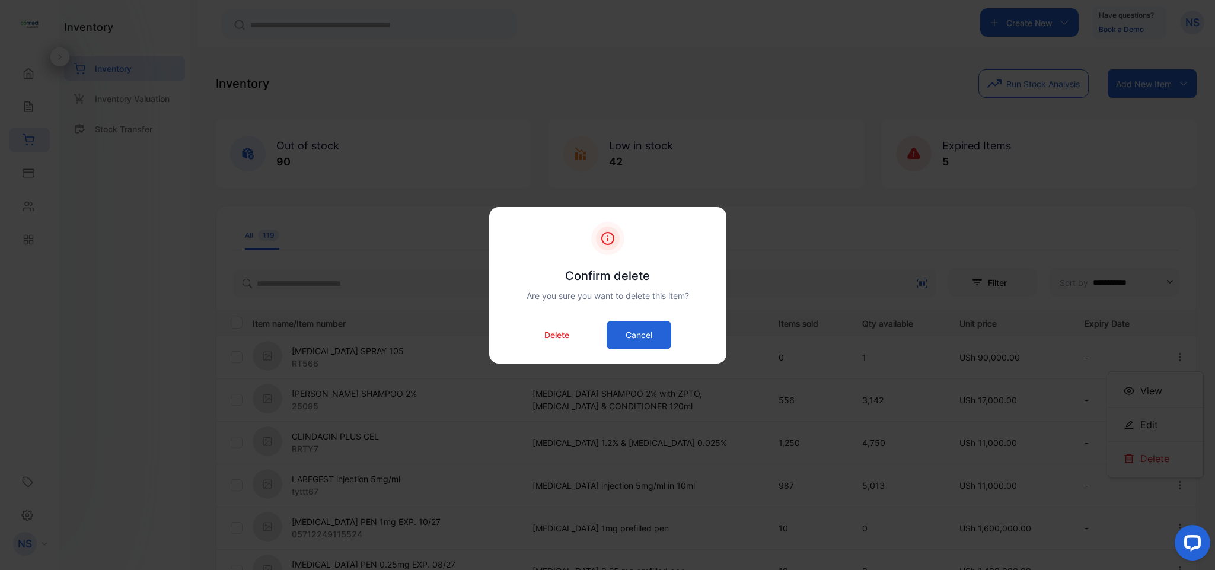
click at [562, 329] on p "Delete" at bounding box center [556, 335] width 25 height 12
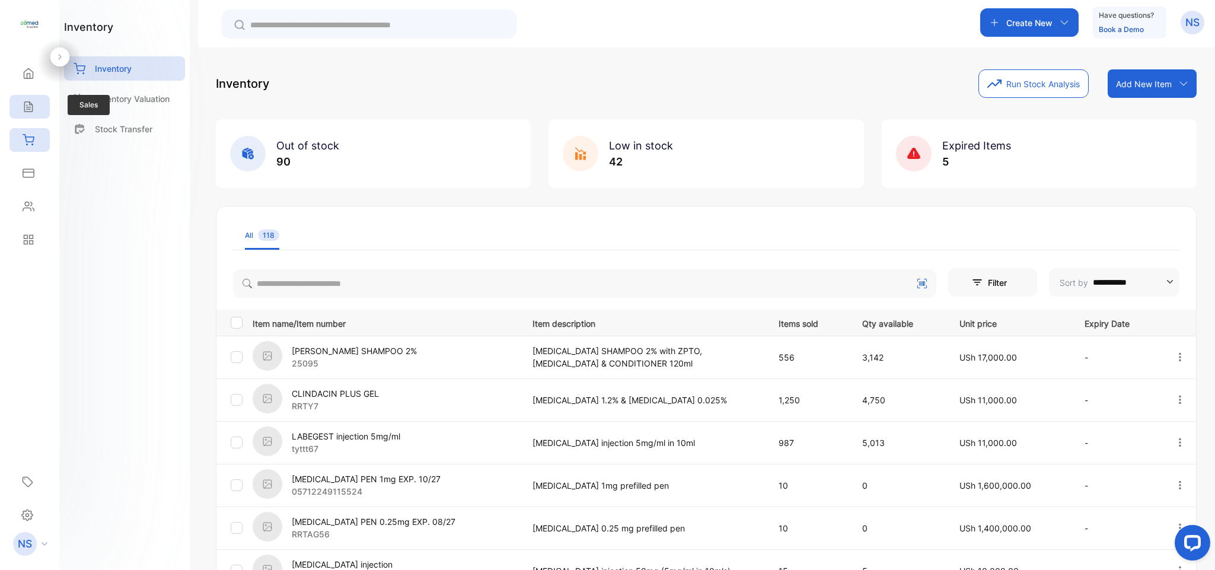
click at [25, 106] on icon at bounding box center [29, 107] width 12 height 12
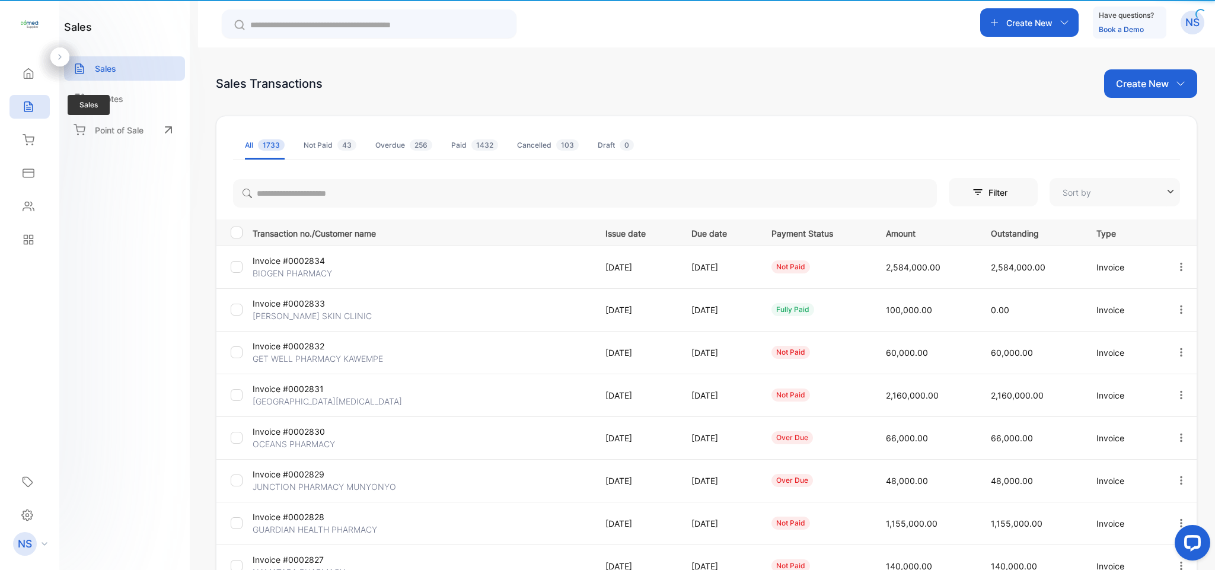
type input "**********"
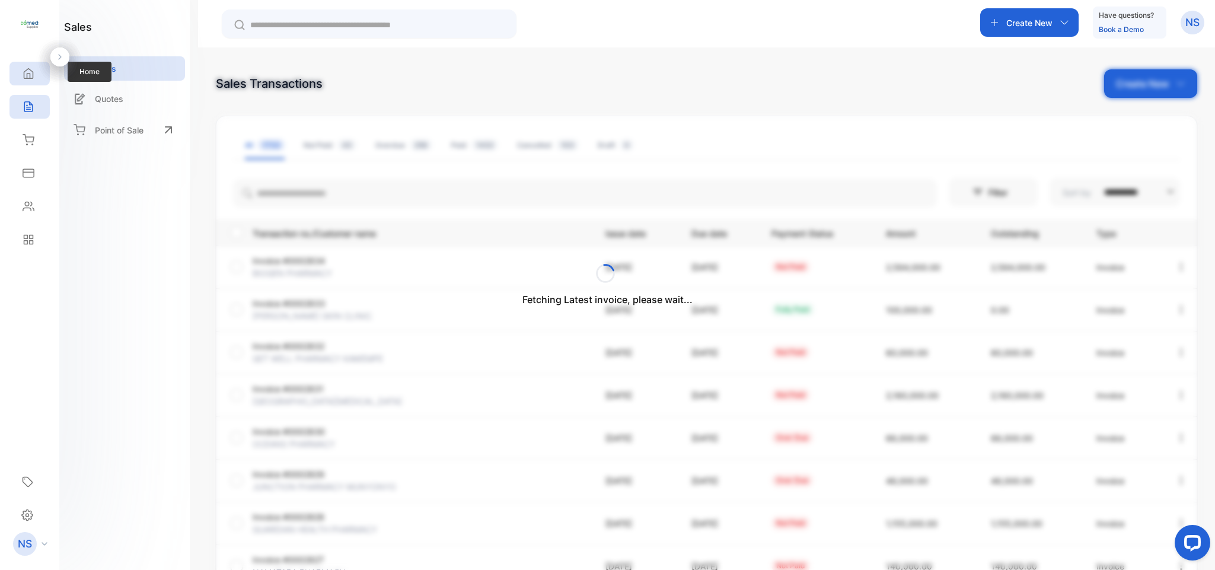
click at [24, 74] on icon at bounding box center [28, 74] width 9 height 10
